Goal: Check status: Check status

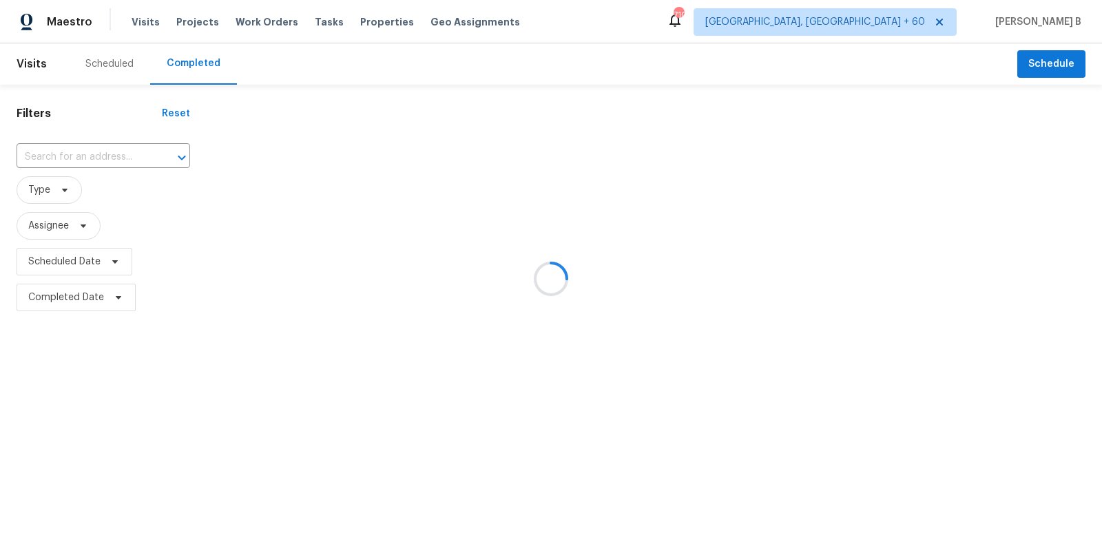
click at [104, 169] on div at bounding box center [551, 278] width 1102 height 557
click at [112, 162] on div at bounding box center [551, 278] width 1102 height 557
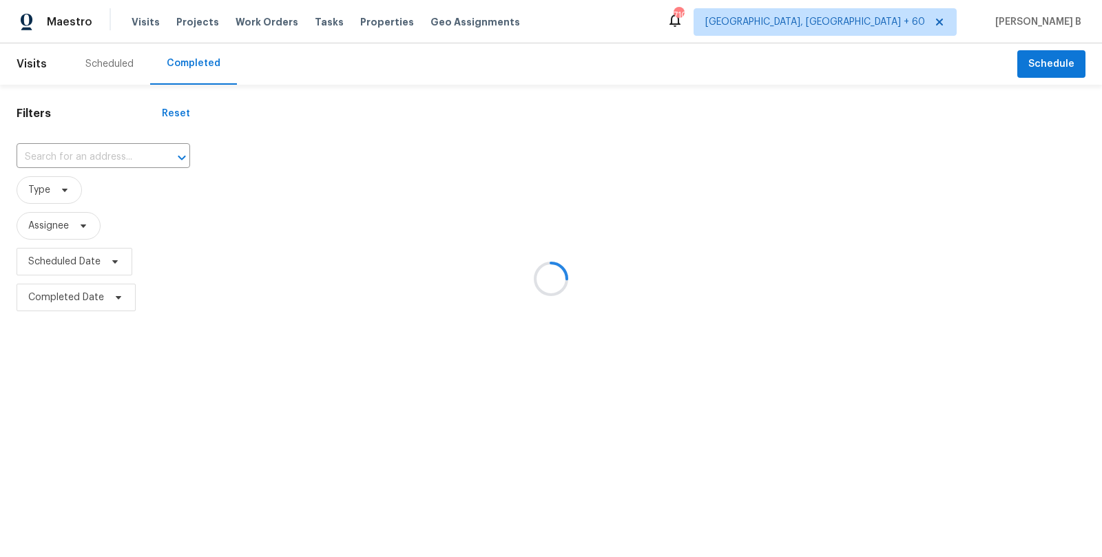
click at [116, 158] on div at bounding box center [551, 278] width 1102 height 557
click at [117, 150] on div at bounding box center [551, 278] width 1102 height 557
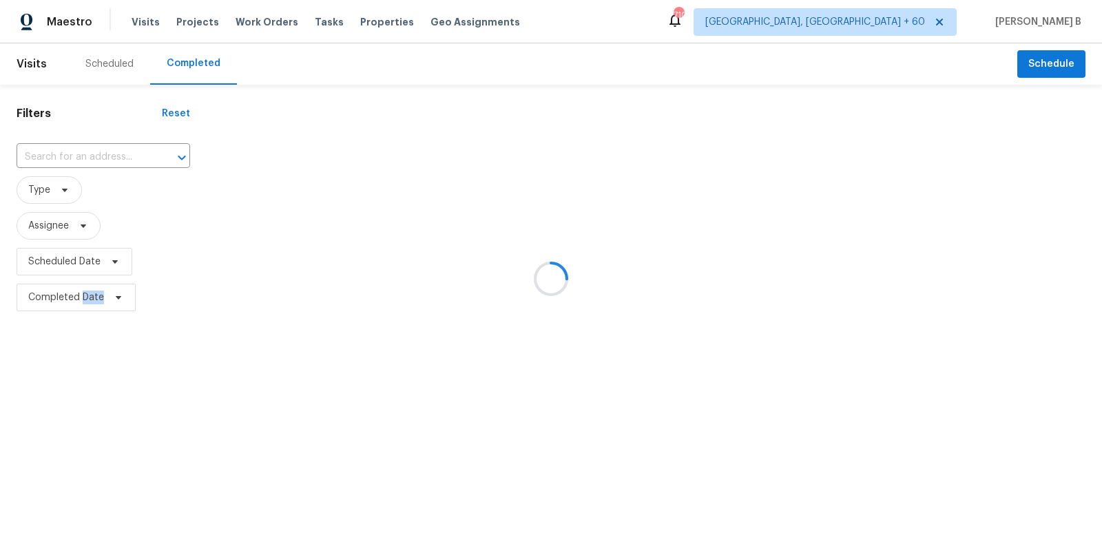
click at [117, 150] on div at bounding box center [551, 278] width 1102 height 557
click at [121, 143] on div at bounding box center [551, 278] width 1102 height 557
click at [123, 154] on div at bounding box center [551, 278] width 1102 height 557
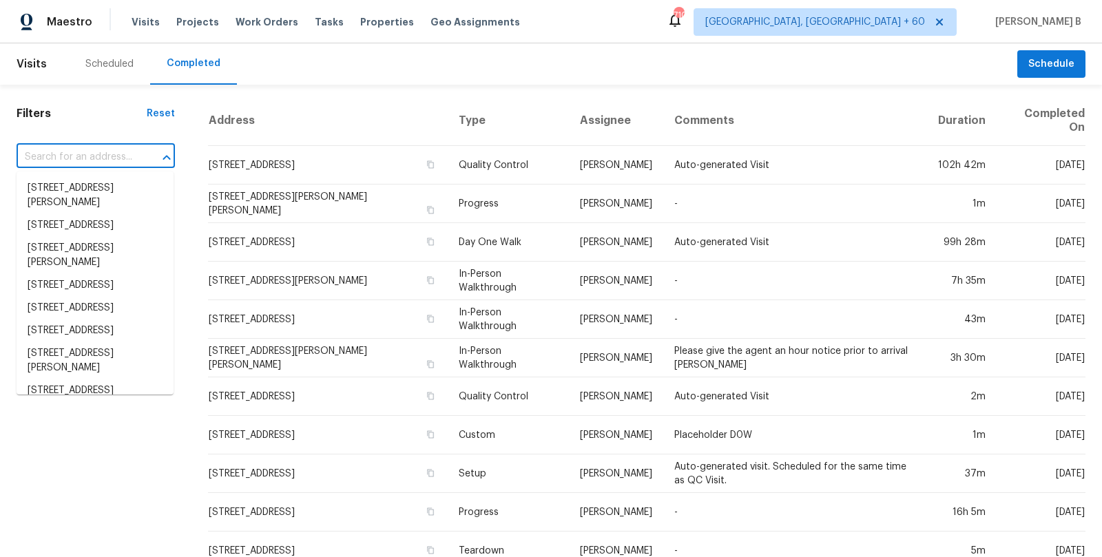
click at [117, 152] on input "text" at bounding box center [77, 157] width 120 height 21
paste input "[STREET_ADDRESS]"
type input "[STREET_ADDRESS]"
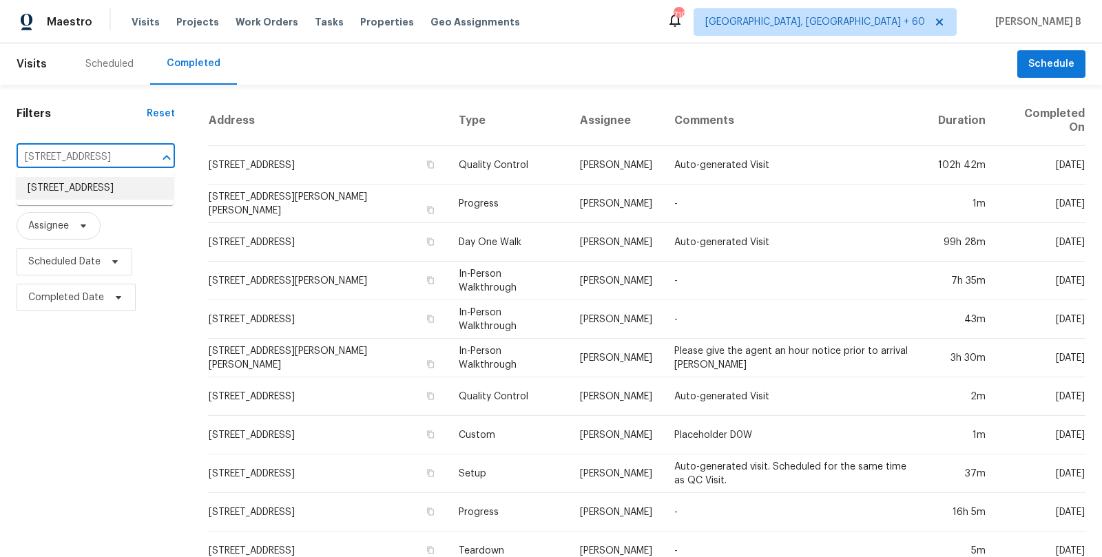
click at [122, 200] on li "[STREET_ADDRESS]" at bounding box center [95, 188] width 157 height 23
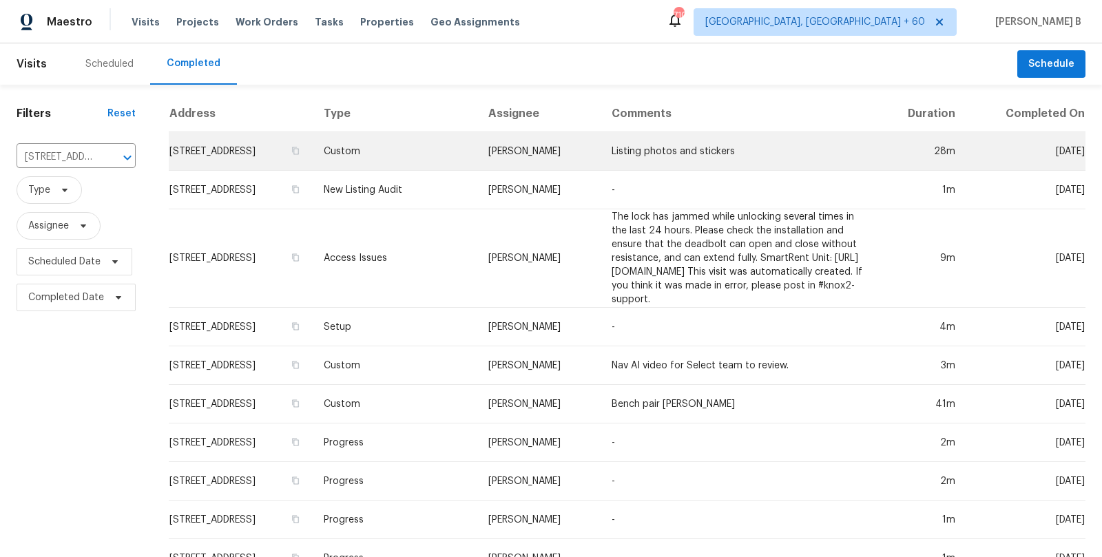
click at [682, 151] on td "Listing photos and stickers" at bounding box center [737, 151] width 275 height 39
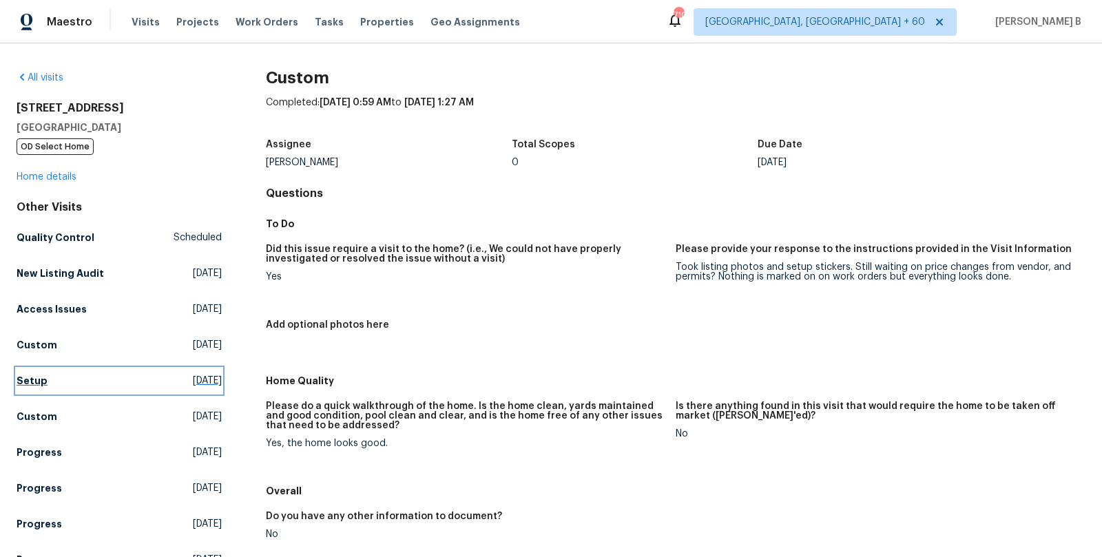
click at [159, 368] on link "Setup [DATE]" at bounding box center [119, 380] width 205 height 25
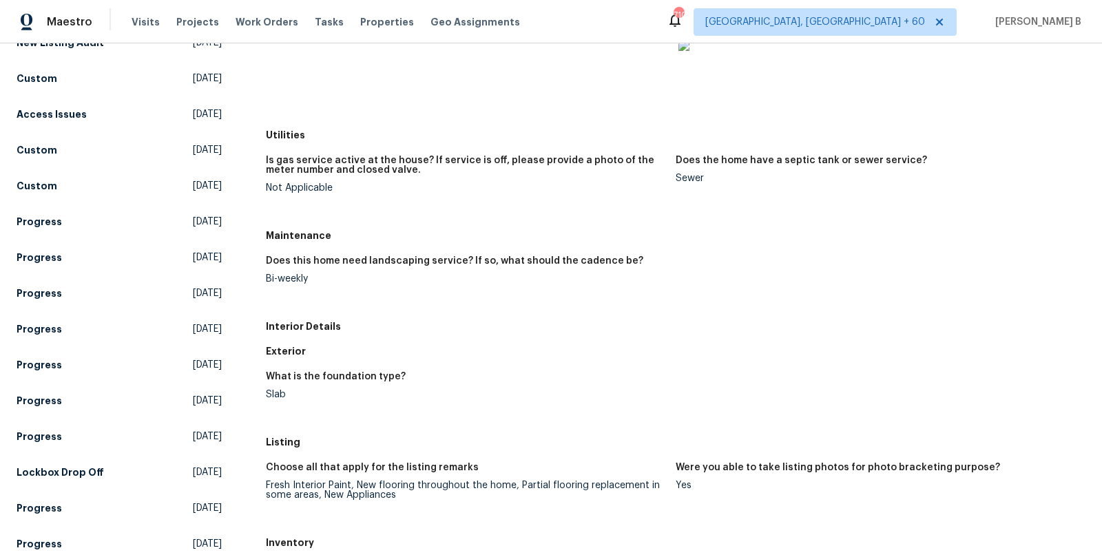
scroll to position [293, 0]
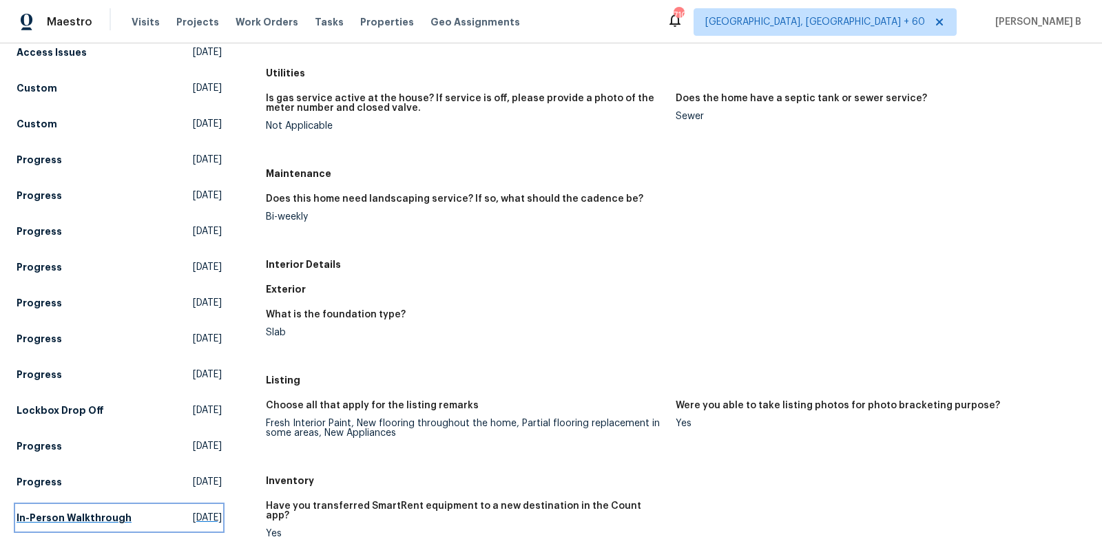
click at [94, 507] on link "In-Person Walkthrough [DATE]" at bounding box center [119, 517] width 205 height 25
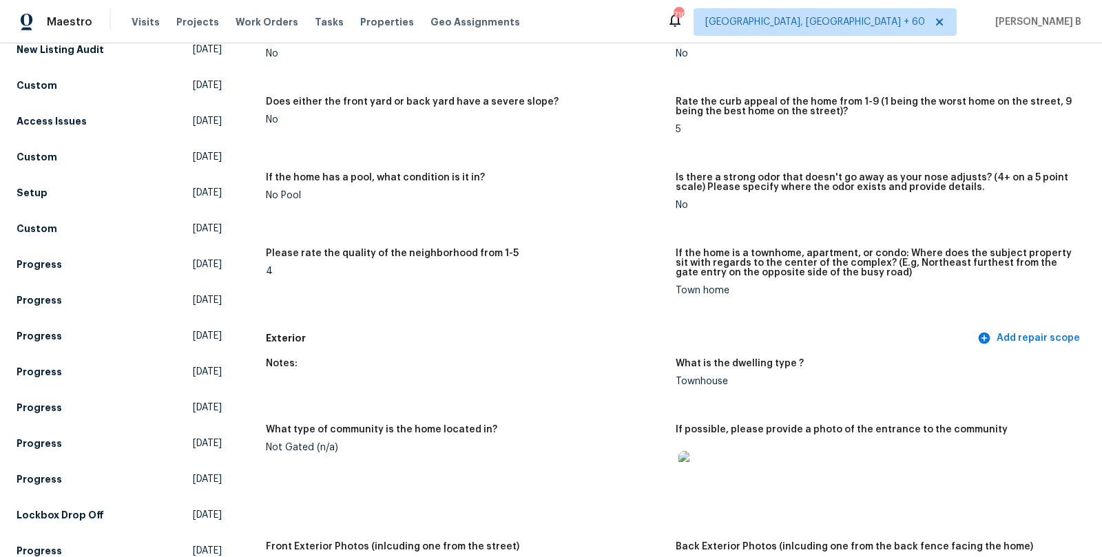
scroll to position [202, 0]
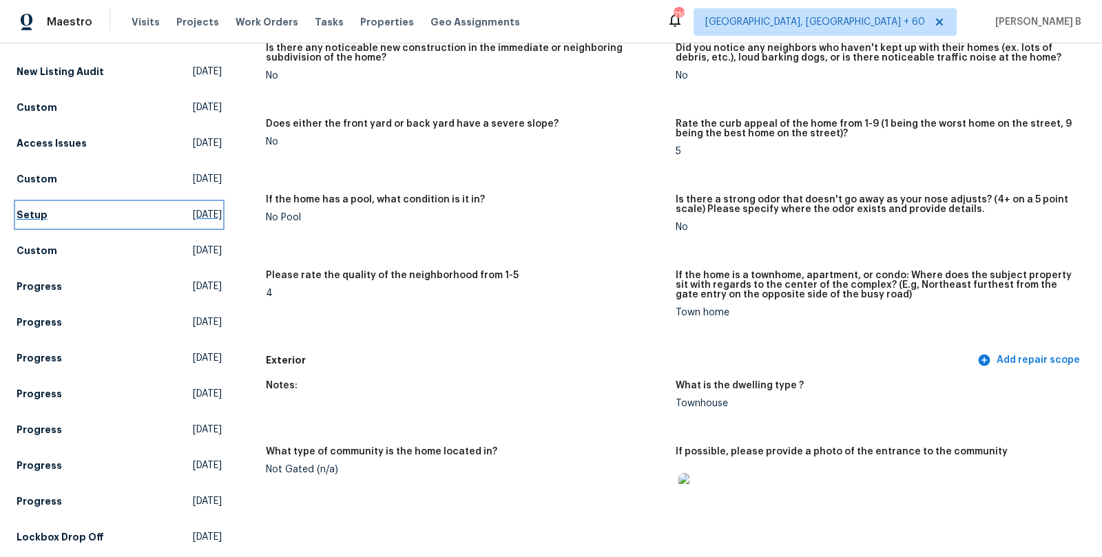
click at [132, 216] on link "Setup [DATE]" at bounding box center [119, 214] width 205 height 25
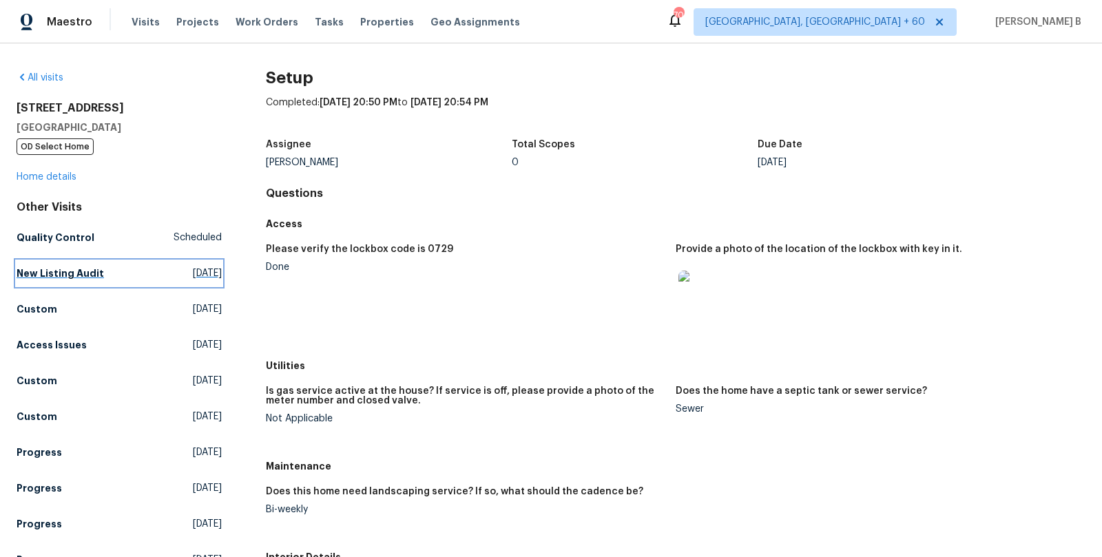
click at [193, 278] on span "[DATE]" at bounding box center [207, 273] width 29 height 14
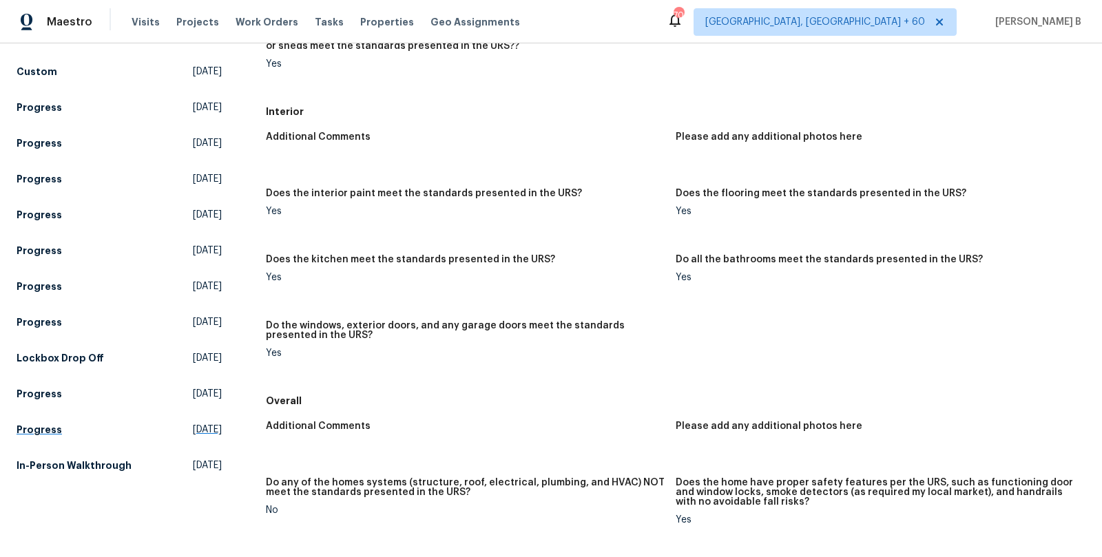
scroll to position [353, 0]
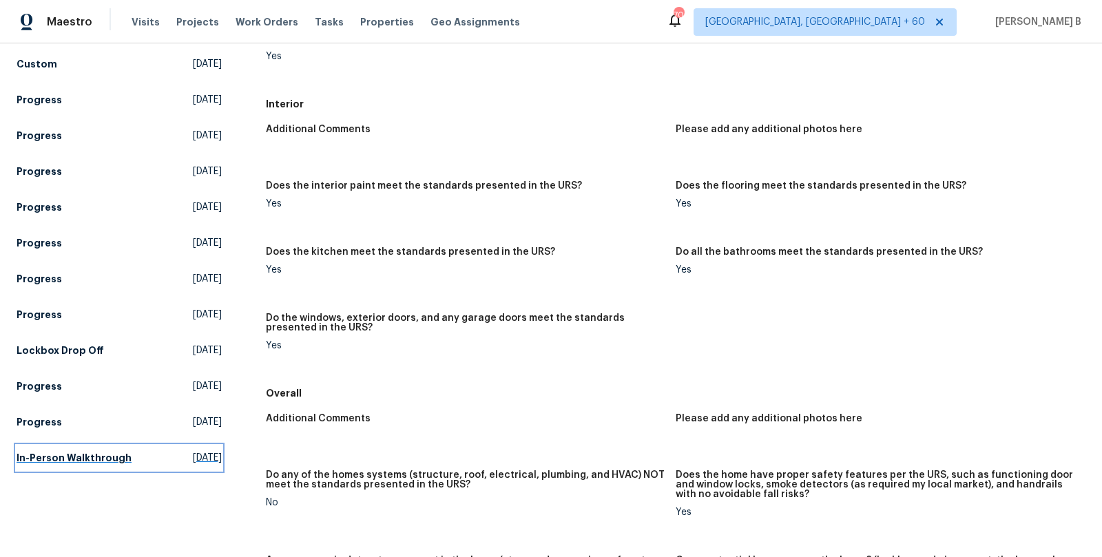
click at [142, 453] on link "In-Person Walkthrough [DATE]" at bounding box center [119, 458] width 205 height 25
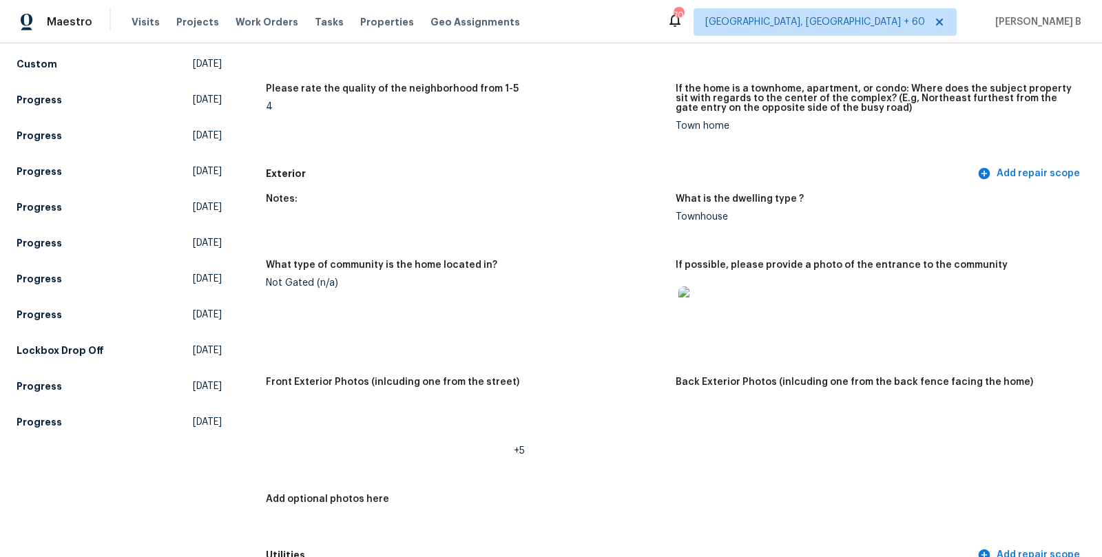
scroll to position [2079, 0]
